Goal: Task Accomplishment & Management: Manage account settings

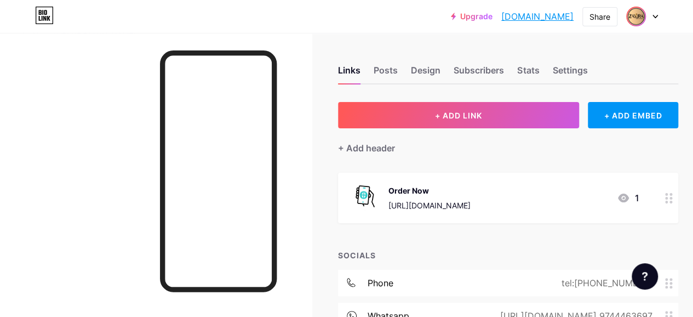
click at [639, 18] on img at bounding box center [636, 17] width 18 height 18
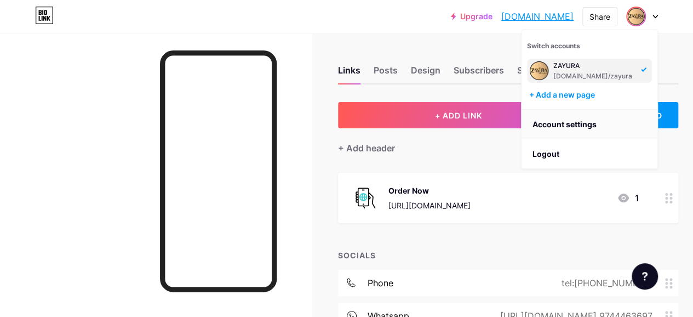
click at [558, 124] on link "Account settings" at bounding box center [589, 125] width 136 height 30
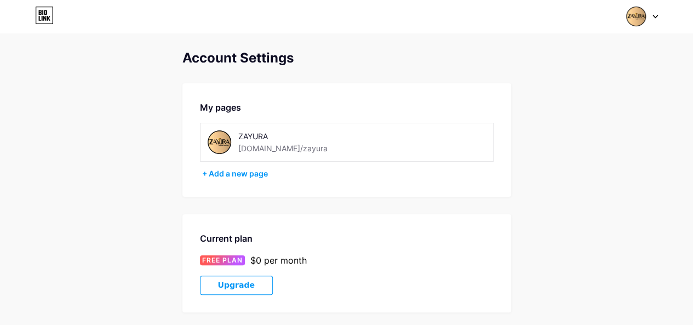
click at [223, 141] on img at bounding box center [219, 142] width 25 height 25
click at [214, 141] on img at bounding box center [219, 142] width 25 height 25
click at [654, 16] on icon at bounding box center [655, 16] width 4 height 3
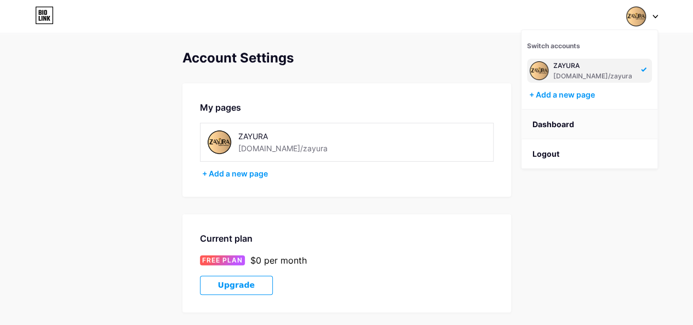
click at [553, 116] on link "Dashboard" at bounding box center [589, 125] width 136 height 30
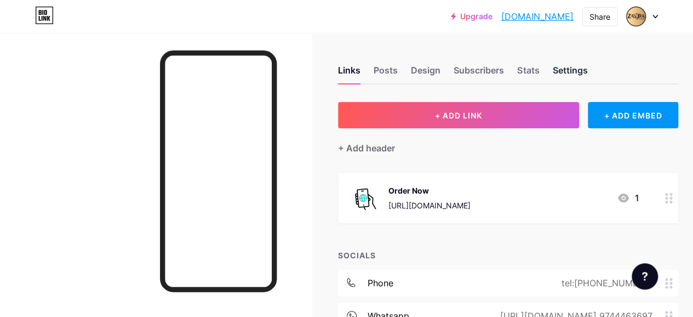
click at [566, 73] on div "Settings" at bounding box center [569, 74] width 35 height 20
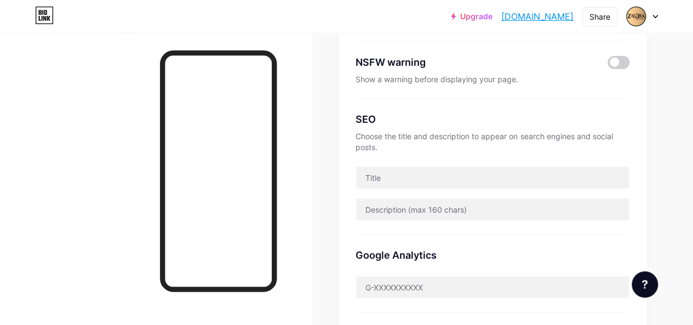
scroll to position [166, 0]
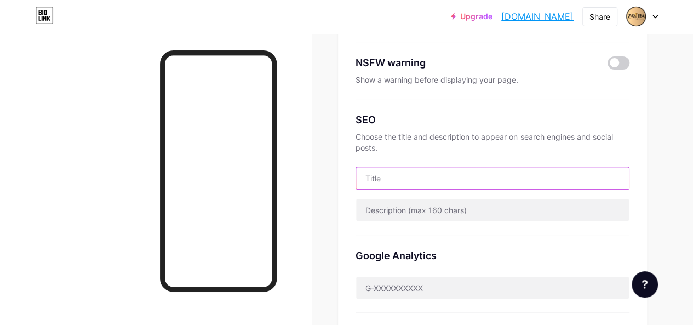
click at [529, 185] on input "text" at bounding box center [492, 178] width 273 height 22
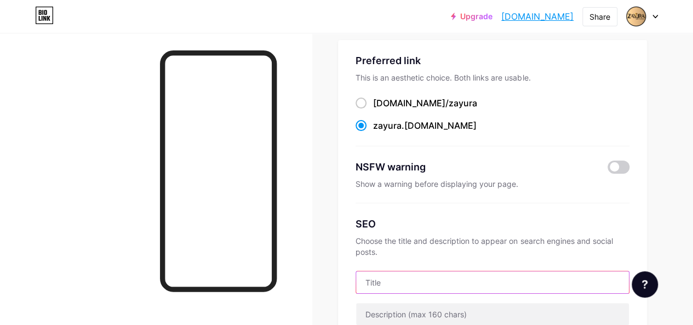
scroll to position [119, 0]
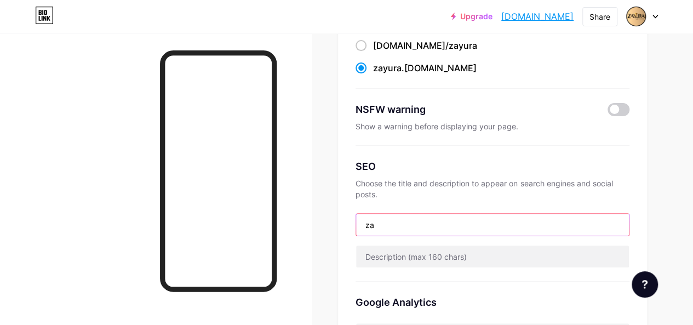
type input "z"
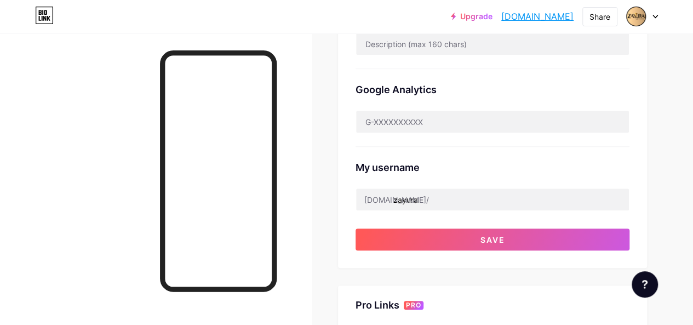
scroll to position [328, 0]
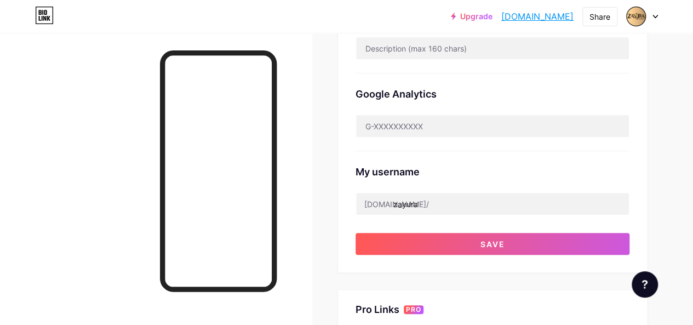
click at [551, 95] on div "Google Analytics" at bounding box center [492, 94] width 274 height 15
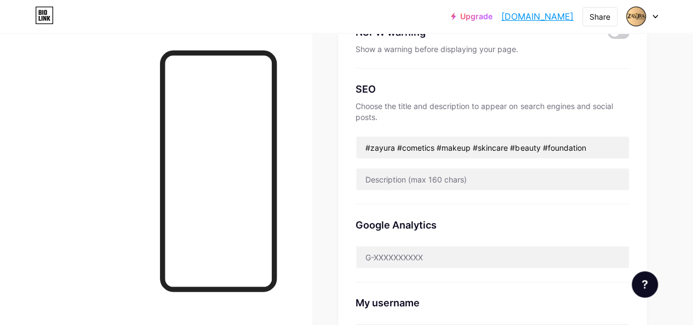
scroll to position [213, 0]
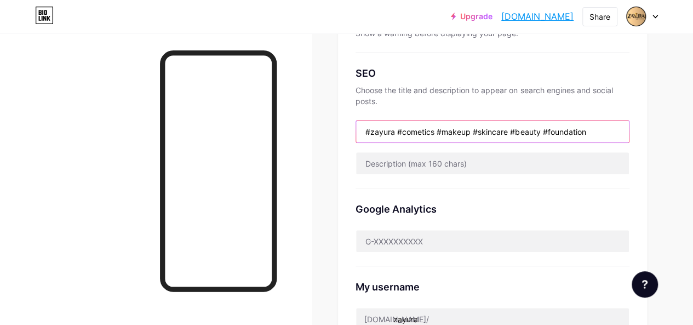
click at [594, 131] on input "#zayura #cometics #makeup #skincare #beauty #foundation" at bounding box center [492, 131] width 273 height 22
type input "#zayura #cometics #makeup #skincare #beauty #foundation #ecommerce"
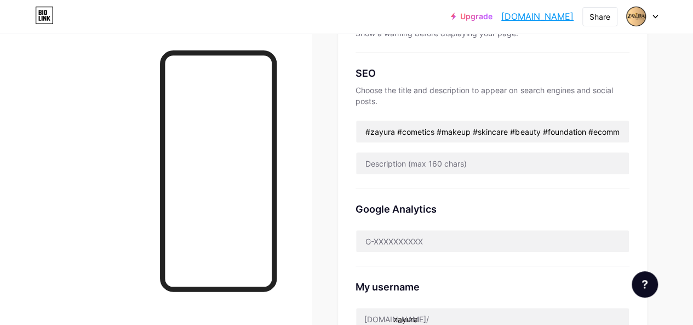
click at [580, 195] on div "Google Analytics" at bounding box center [492, 227] width 274 height 78
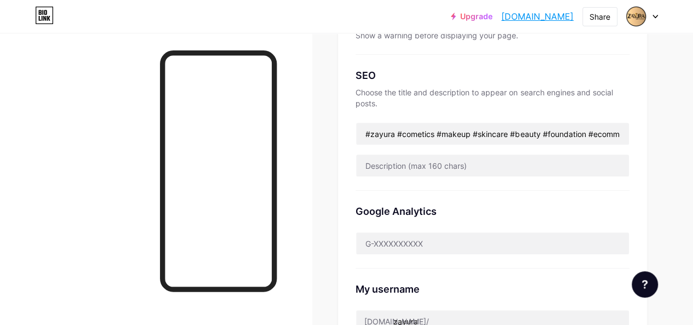
scroll to position [174, 0]
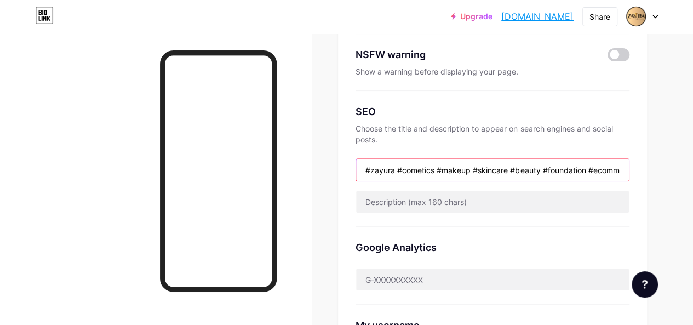
click at [599, 167] on input "#zayura #cometics #makeup #skincare #beauty #foundation #ecommerce" at bounding box center [492, 170] width 273 height 22
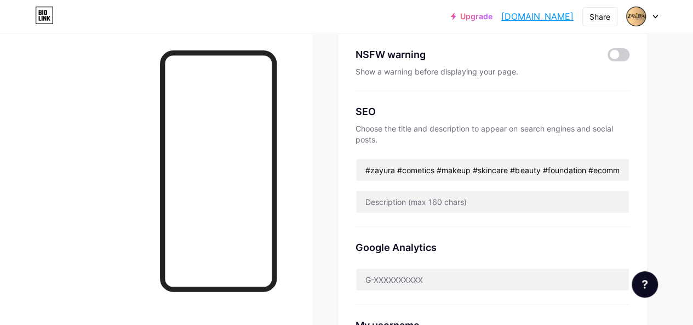
click at [587, 233] on div "Google Analytics" at bounding box center [492, 266] width 274 height 78
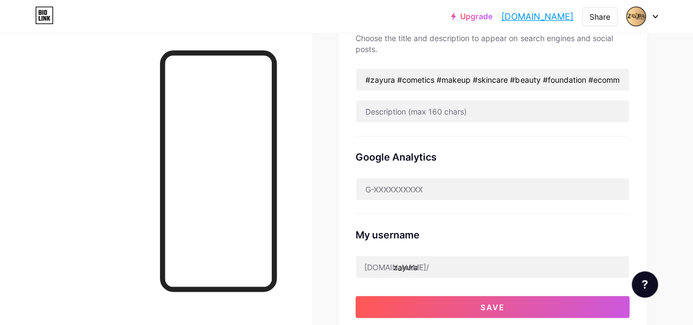
scroll to position [323, 0]
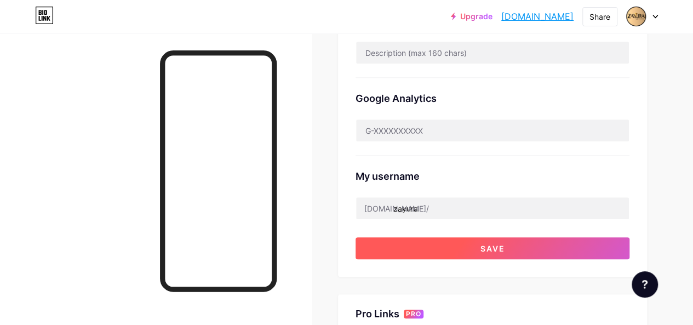
click at [513, 243] on button "Save" at bounding box center [492, 248] width 274 height 22
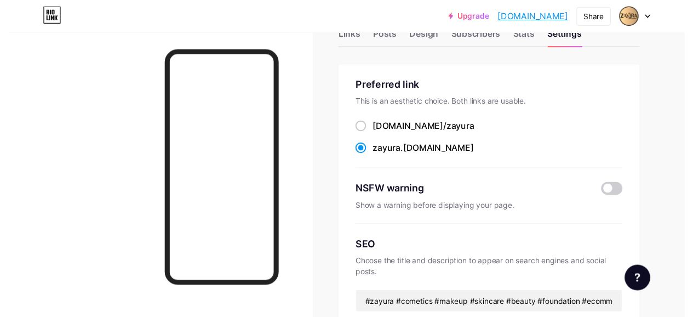
scroll to position [0, 0]
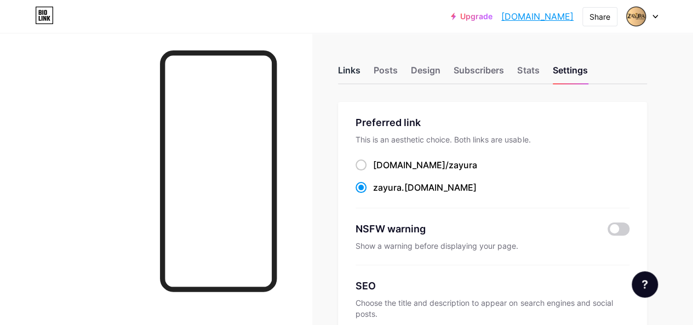
click at [358, 65] on div "Links" at bounding box center [349, 74] width 22 height 20
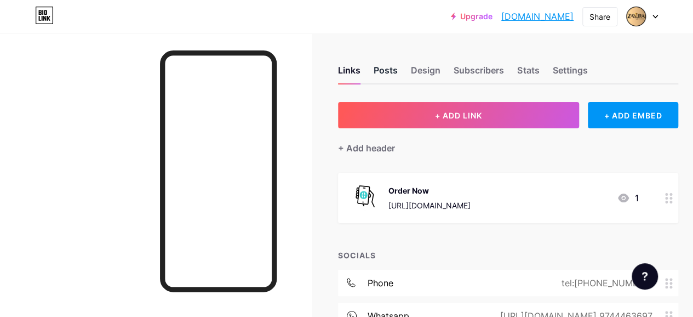
click at [398, 71] on div "Posts" at bounding box center [386, 74] width 24 height 20
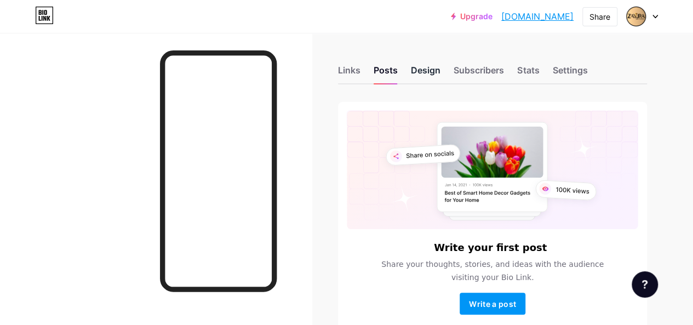
click at [437, 66] on div "Design" at bounding box center [426, 74] width 30 height 20
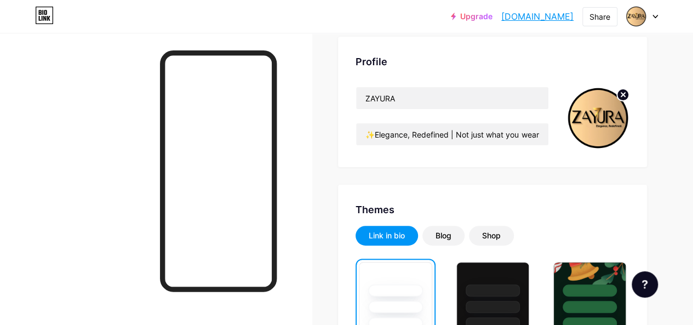
scroll to position [64, 0]
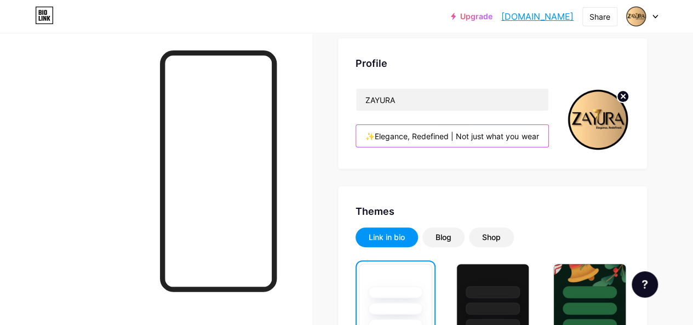
click at [445, 140] on input "✨Elegance, Redefined | Not just what you wear — how you live 💎" at bounding box center [452, 136] width 192 height 22
drag, startPoint x: 369, startPoint y: 131, endPoint x: 616, endPoint y: 220, distance: 261.9
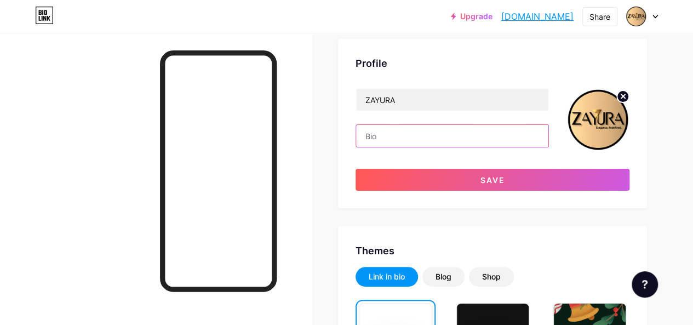
scroll to position [0, 0]
drag, startPoint x: 384, startPoint y: 134, endPoint x: 434, endPoint y: 142, distance: 50.0
click at [434, 142] on input "HideNothing" at bounding box center [452, 136] width 192 height 22
drag, startPoint x: 385, startPoint y: 133, endPoint x: 457, endPoint y: 122, distance: 72.5
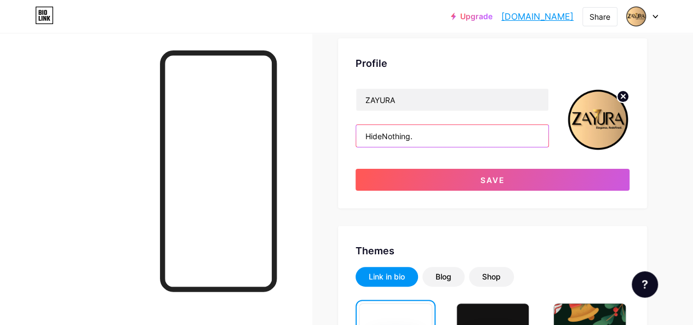
click at [457, 122] on div "ZAYURA HideNothing." at bounding box center [451, 119] width 193 height 63
type input "HideNothing."
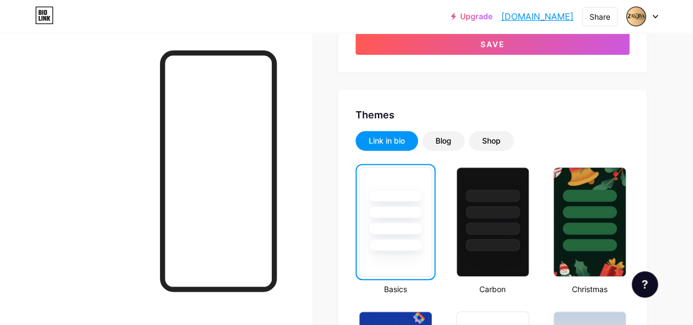
scroll to position [187, 0]
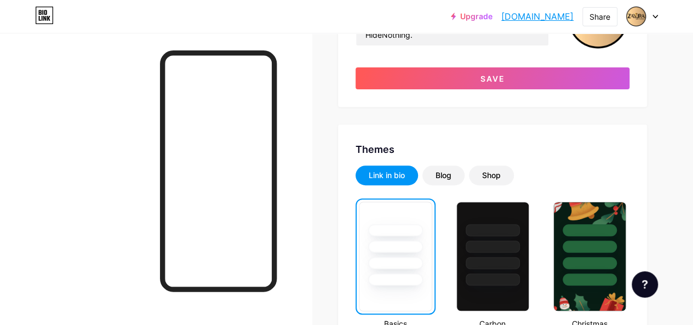
scroll to position [30, 0]
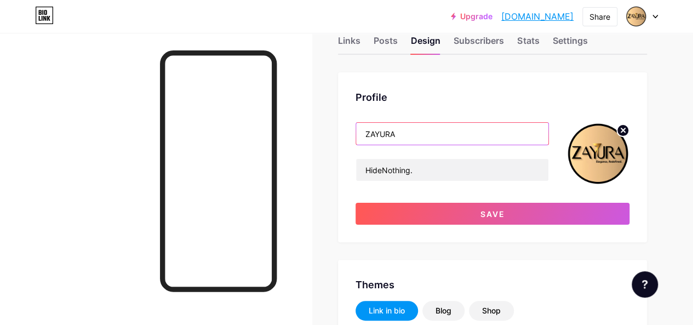
click at [451, 135] on input "ZAYURA" at bounding box center [452, 134] width 192 height 22
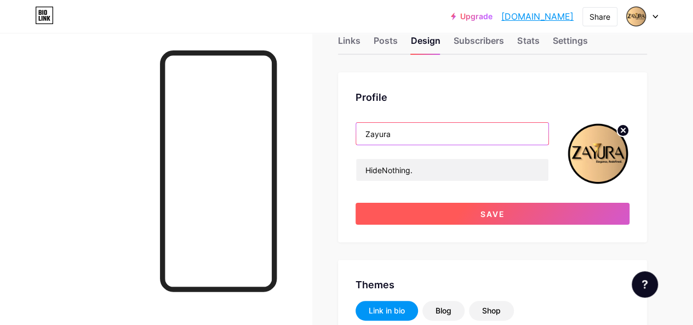
type input "Zayura"
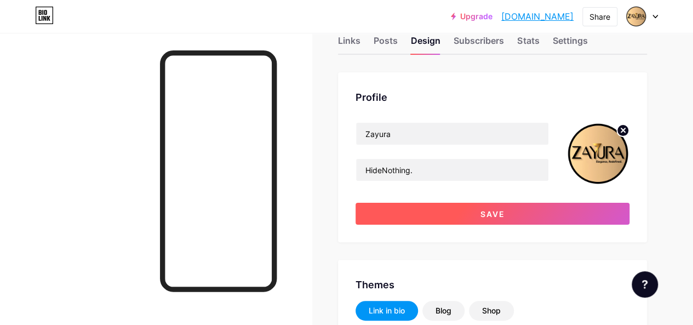
click at [473, 208] on button "Save" at bounding box center [492, 214] width 274 height 22
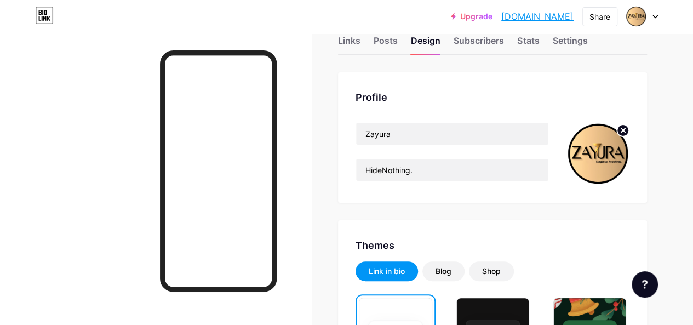
click at [626, 130] on circle at bounding box center [623, 130] width 12 height 12
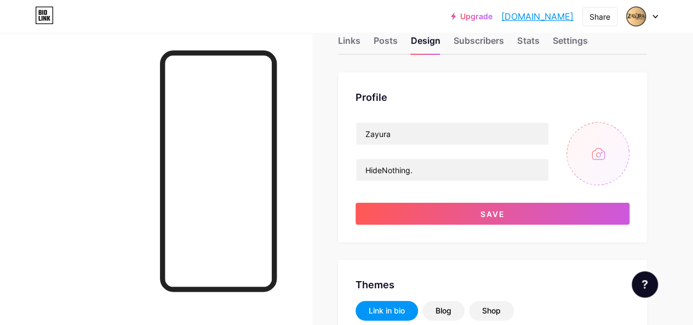
click at [598, 155] on input "file" at bounding box center [597, 153] width 63 height 63
type input "C:\fakepath\Zayura_Logo with Tagline_Black Text_White BG_DP.png"
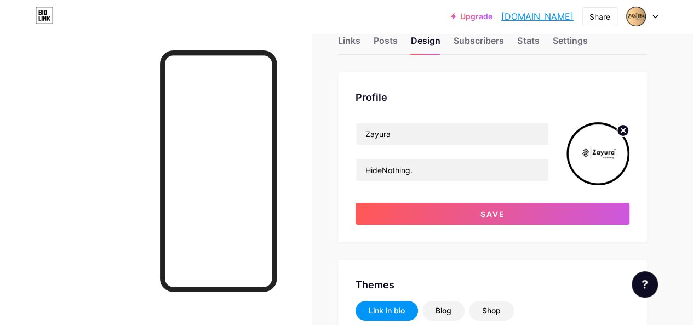
click at [588, 171] on img at bounding box center [597, 153] width 63 height 63
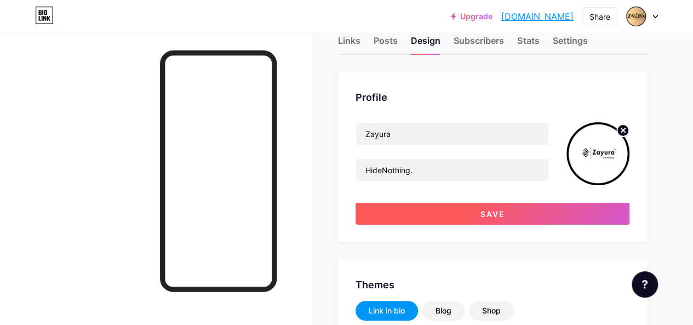
click at [590, 204] on button "Save" at bounding box center [492, 214] width 274 height 22
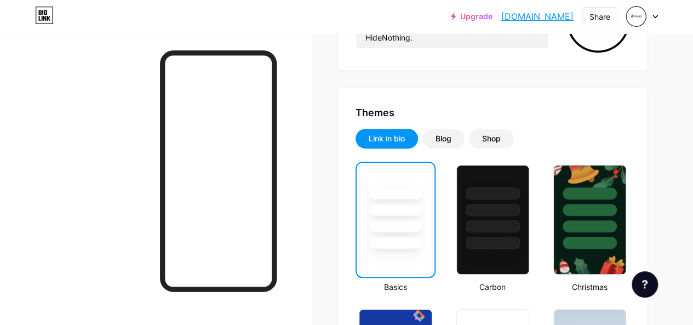
scroll to position [0, 0]
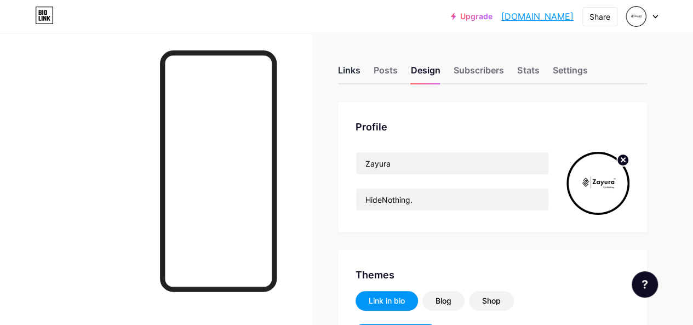
click at [358, 75] on div "Links" at bounding box center [349, 74] width 22 height 20
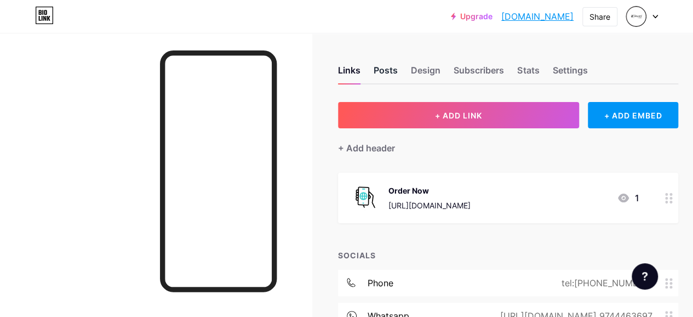
click at [385, 72] on div "Posts" at bounding box center [386, 74] width 24 height 20
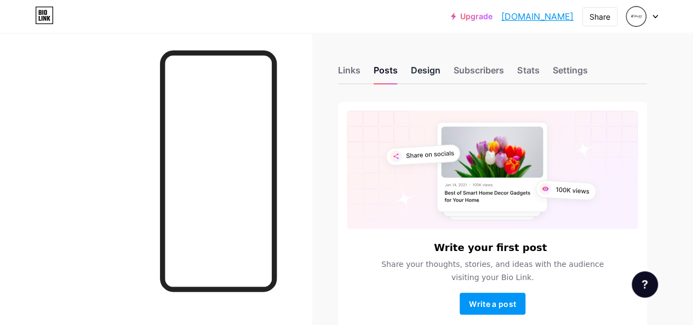
click at [432, 70] on div "Design" at bounding box center [426, 74] width 30 height 20
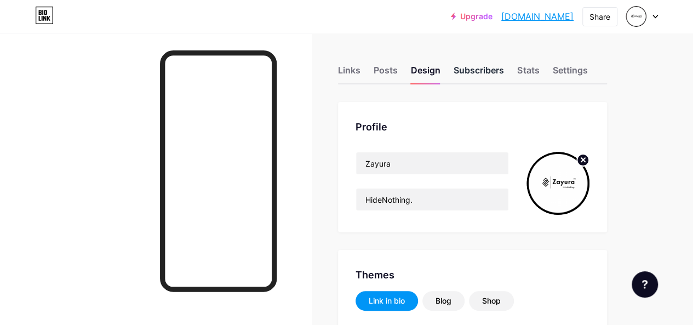
click at [470, 69] on div "Subscribers" at bounding box center [478, 74] width 50 height 20
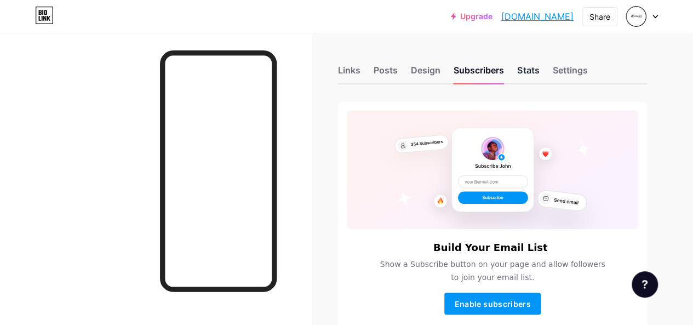
click at [529, 66] on div "Stats" at bounding box center [528, 74] width 22 height 20
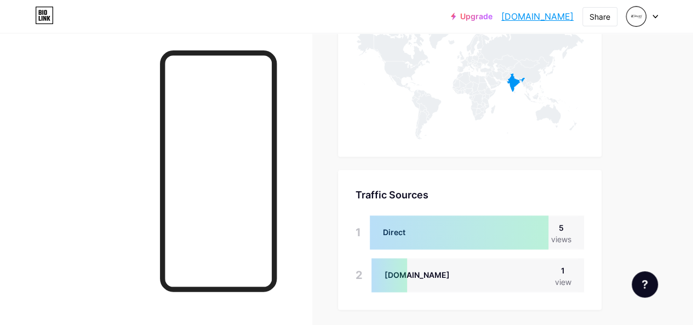
scroll to position [645, 0]
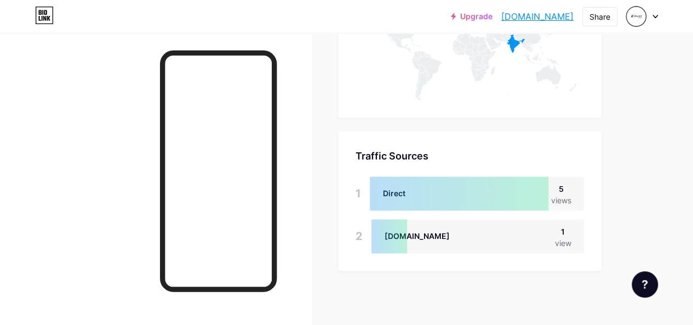
click at [567, 198] on div "views" at bounding box center [560, 200] width 20 height 12
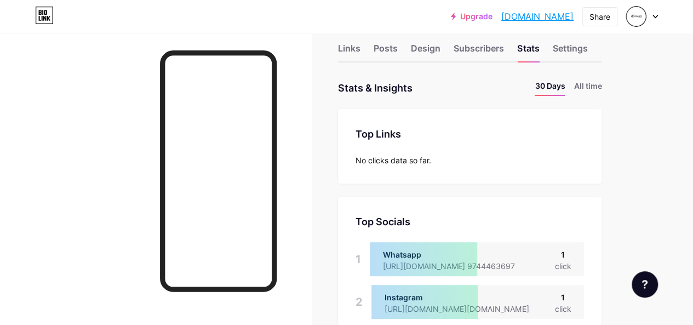
scroll to position [0, 0]
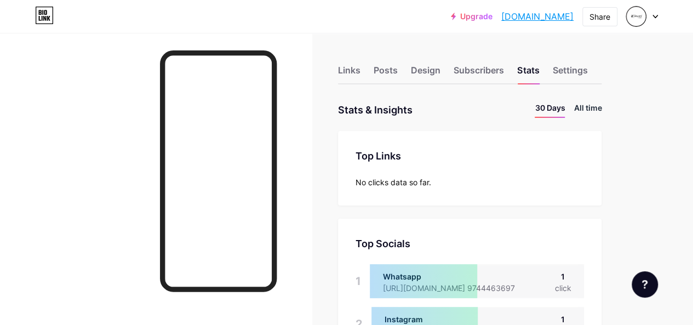
click at [590, 112] on li "All time" at bounding box center [587, 110] width 28 height 16
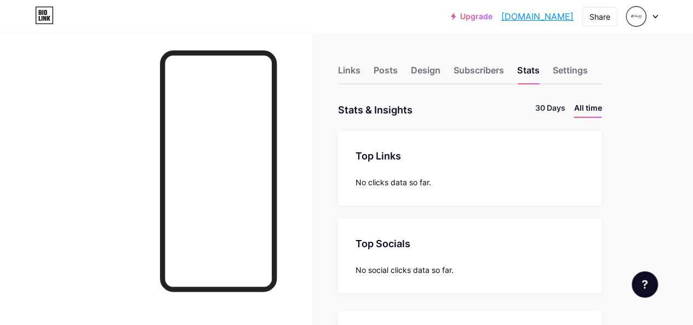
scroll to position [325, 692]
click at [562, 108] on li "30 Days" at bounding box center [550, 110] width 30 height 16
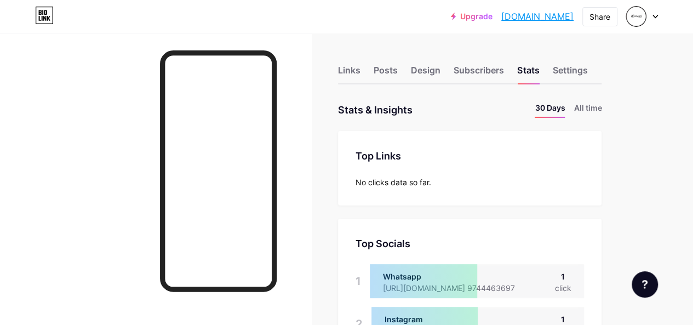
click at [588, 61] on div "Links Posts Design Subscribers Stats Settings" at bounding box center [469, 65] width 263 height 38
click at [585, 67] on div "Settings" at bounding box center [569, 74] width 35 height 20
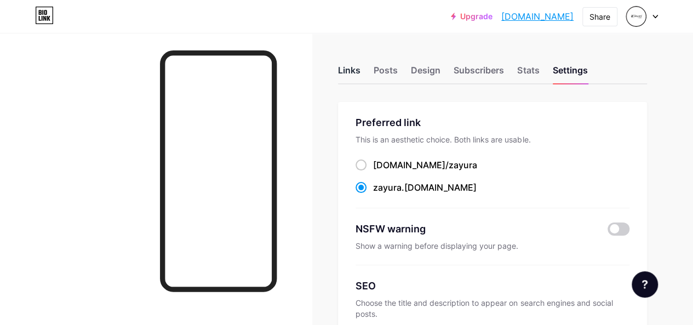
click at [360, 65] on div "Links" at bounding box center [349, 74] width 22 height 20
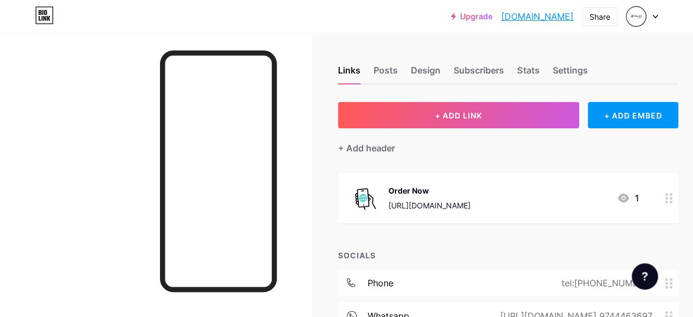
click at [571, 77] on div "Settings" at bounding box center [569, 74] width 35 height 20
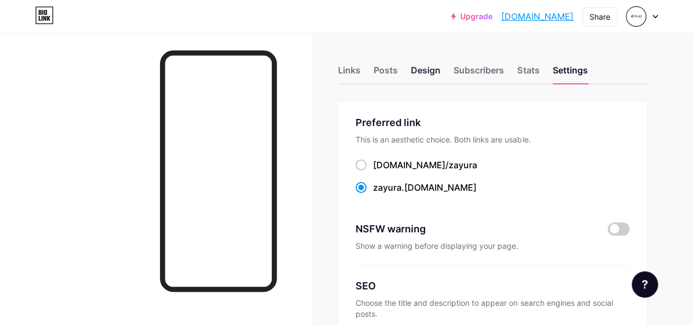
click at [433, 70] on div "Design" at bounding box center [426, 74] width 30 height 20
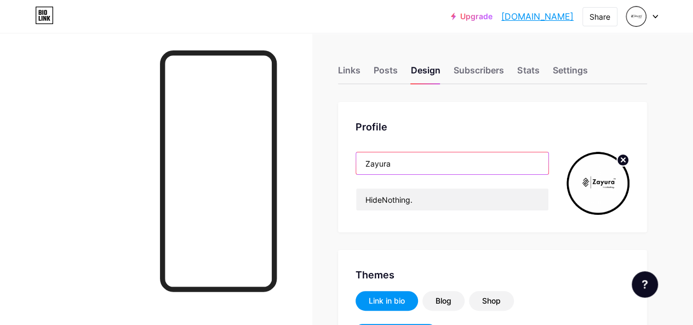
click at [446, 167] on input "Zayura" at bounding box center [452, 163] width 192 height 22
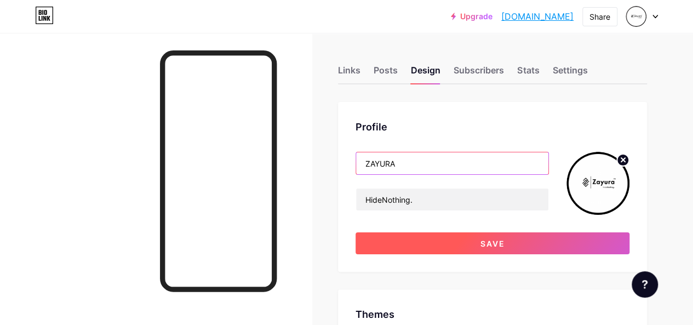
type input "ZAYURA"
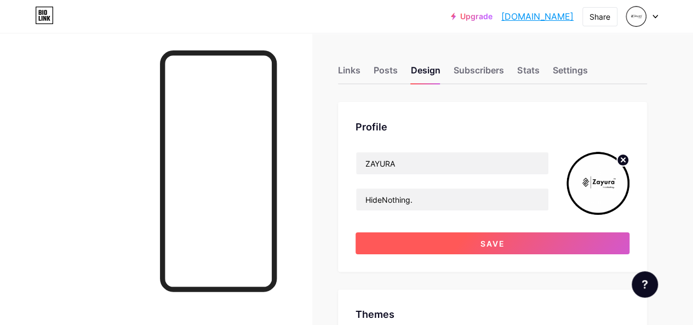
click at [497, 245] on span "Save" at bounding box center [492, 243] width 25 height 9
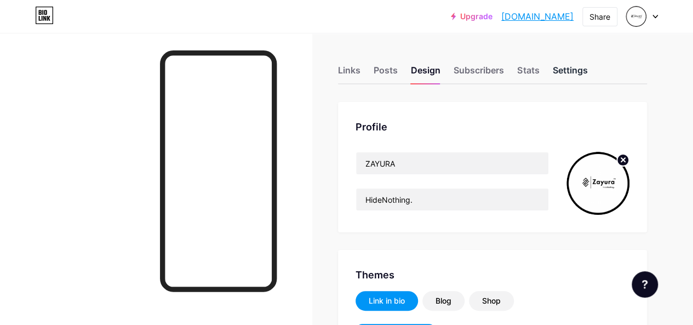
click at [576, 71] on div "Settings" at bounding box center [569, 74] width 35 height 20
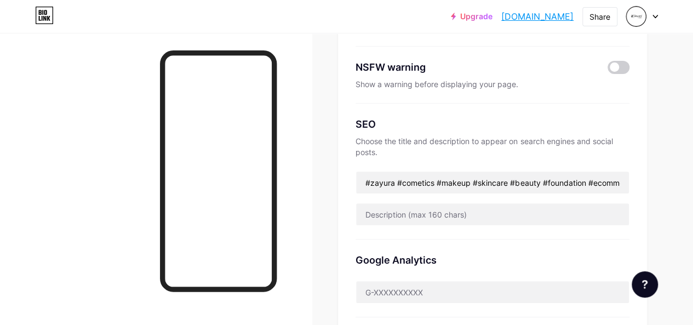
scroll to position [170, 0]
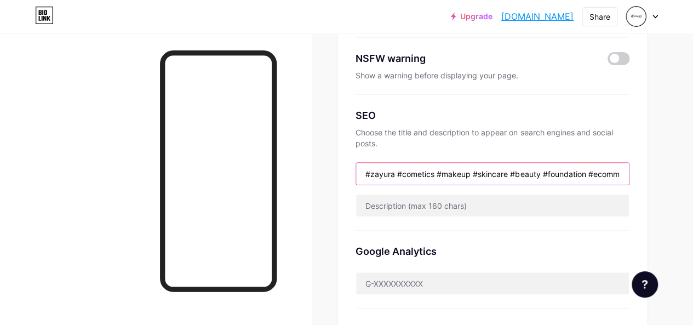
click at [602, 181] on input "#zayura #cometics #makeup #skincare #beauty #foundation #ecommerce" at bounding box center [492, 174] width 273 height 22
click at [544, 173] on input "#zayura #cometics #makeup #skincare #beauty #foundation #ecommerce" at bounding box center [492, 174] width 273 height 22
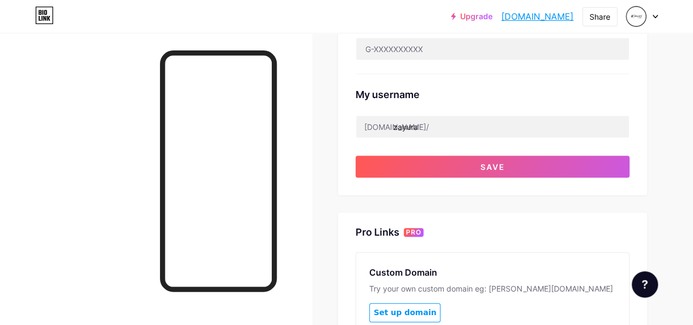
scroll to position [401, 0]
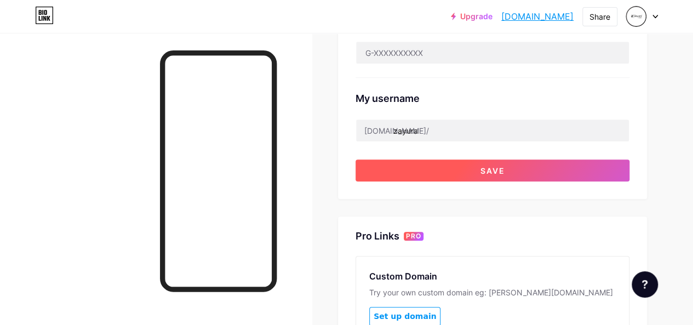
type input "#zayura #cometics #makeup #skincare #beauty #fashion #foundation #ecommerce"
click at [563, 168] on button "Save" at bounding box center [492, 170] width 274 height 22
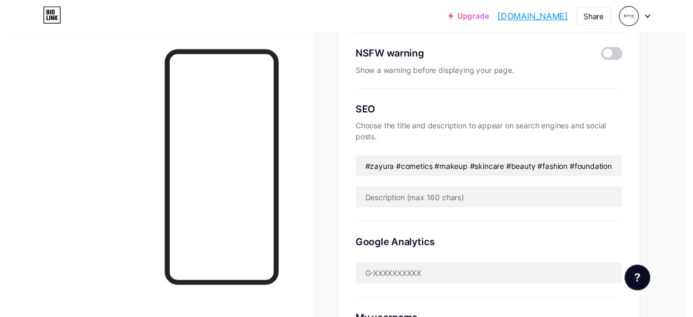
scroll to position [0, 0]
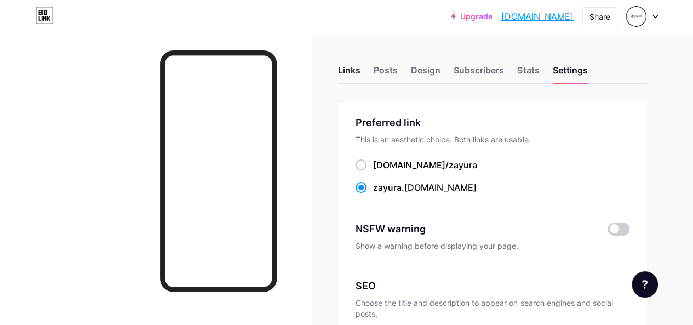
click at [353, 65] on div "Links" at bounding box center [349, 74] width 22 height 20
